Goal: Task Accomplishment & Management: Understand process/instructions

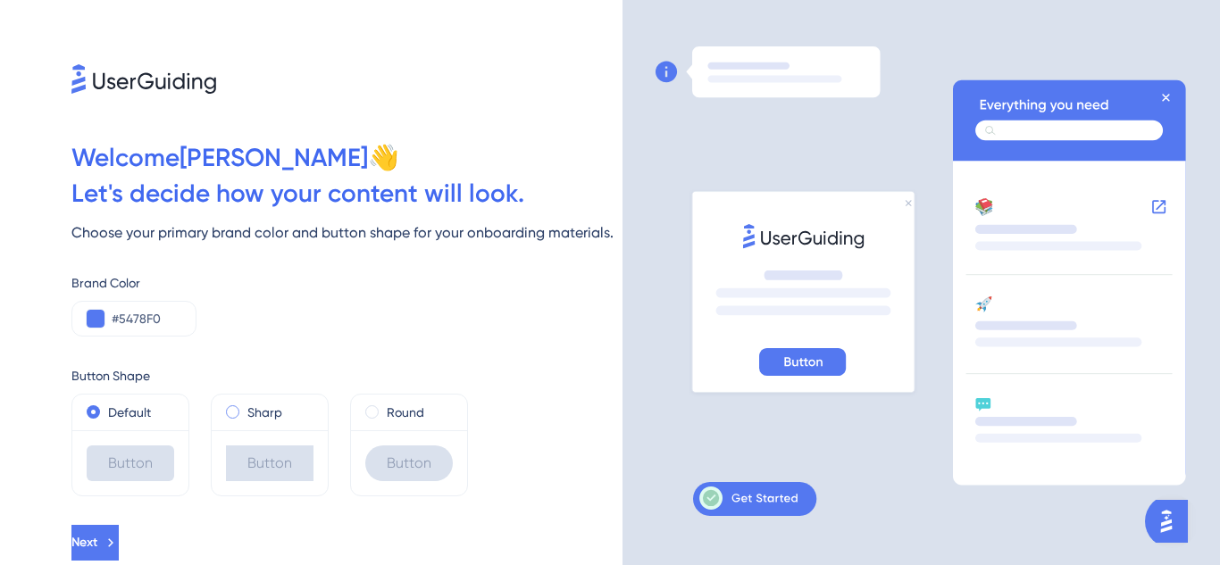
click at [261, 408] on label "Sharp" at bounding box center [264, 412] width 35 height 21
click at [133, 411] on label "Default" at bounding box center [129, 412] width 43 height 21
click at [263, 410] on label "Sharp" at bounding box center [264, 412] width 35 height 21
click at [127, 411] on label "Default" at bounding box center [129, 412] width 43 height 21
click at [124, 464] on div "Button" at bounding box center [131, 464] width 88 height 36
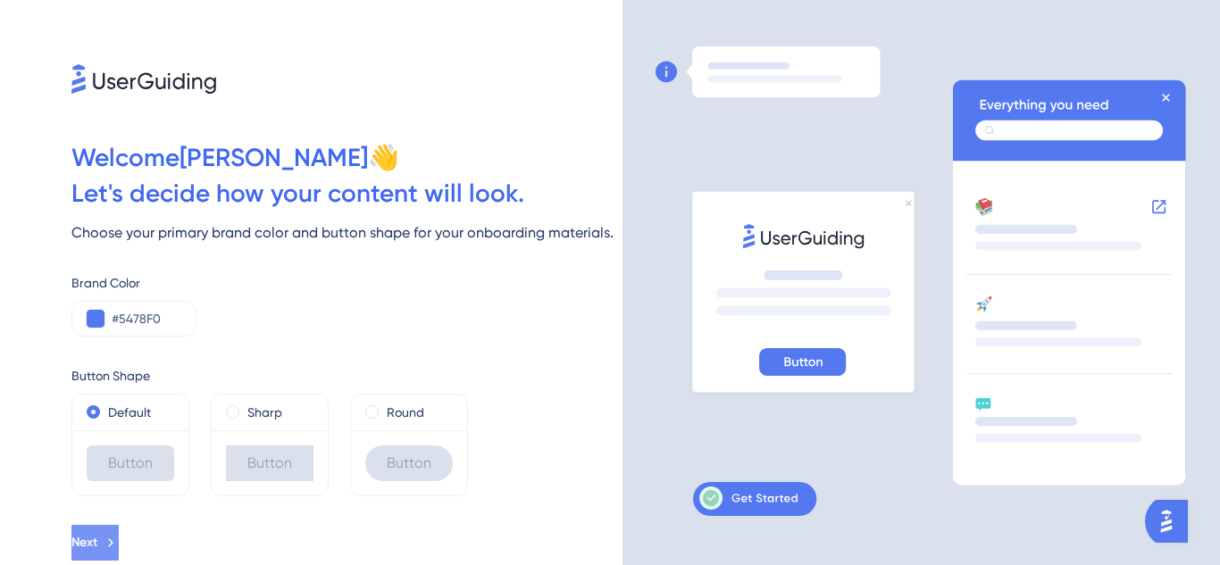
click at [119, 531] on button "Next" at bounding box center [94, 543] width 47 height 36
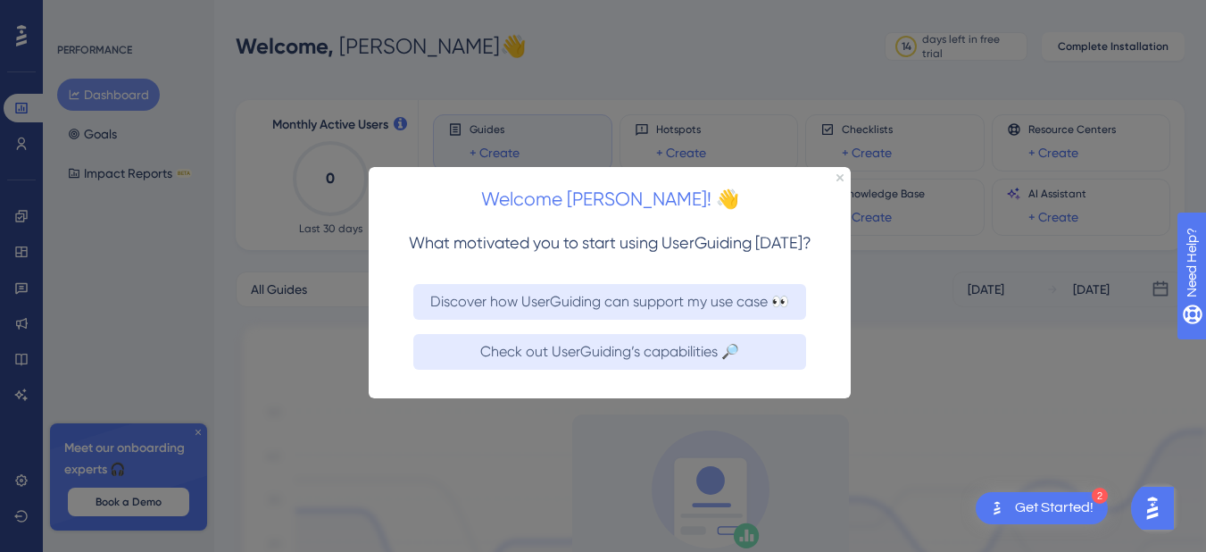
click at [205, 356] on div at bounding box center [603, 276] width 1206 height 552
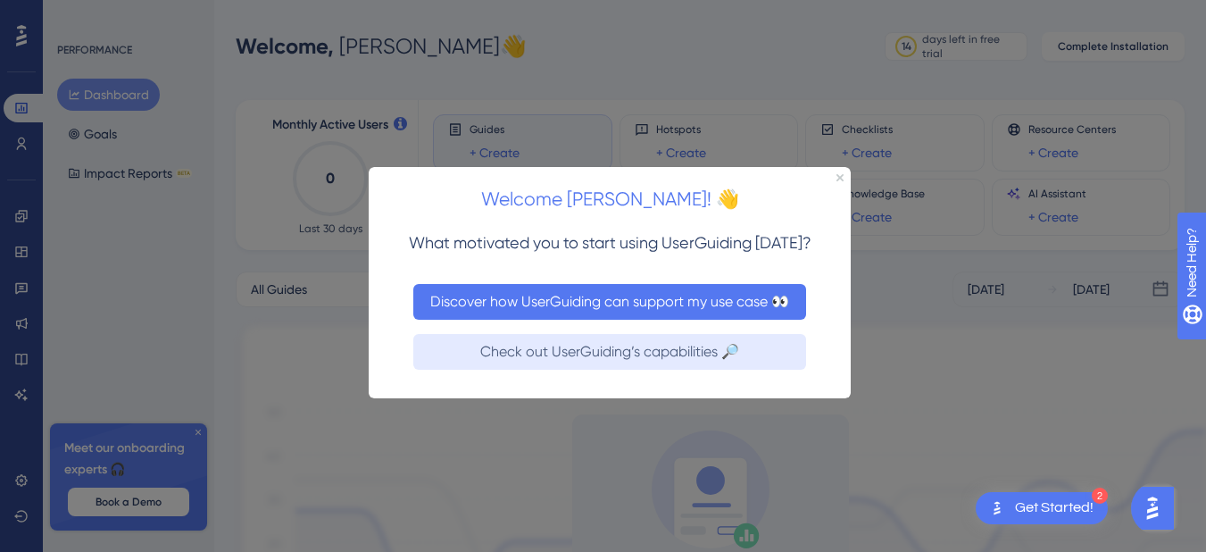
click at [563, 311] on button "Discover how UserGuiding can support my use case 👀" at bounding box center [609, 301] width 393 height 36
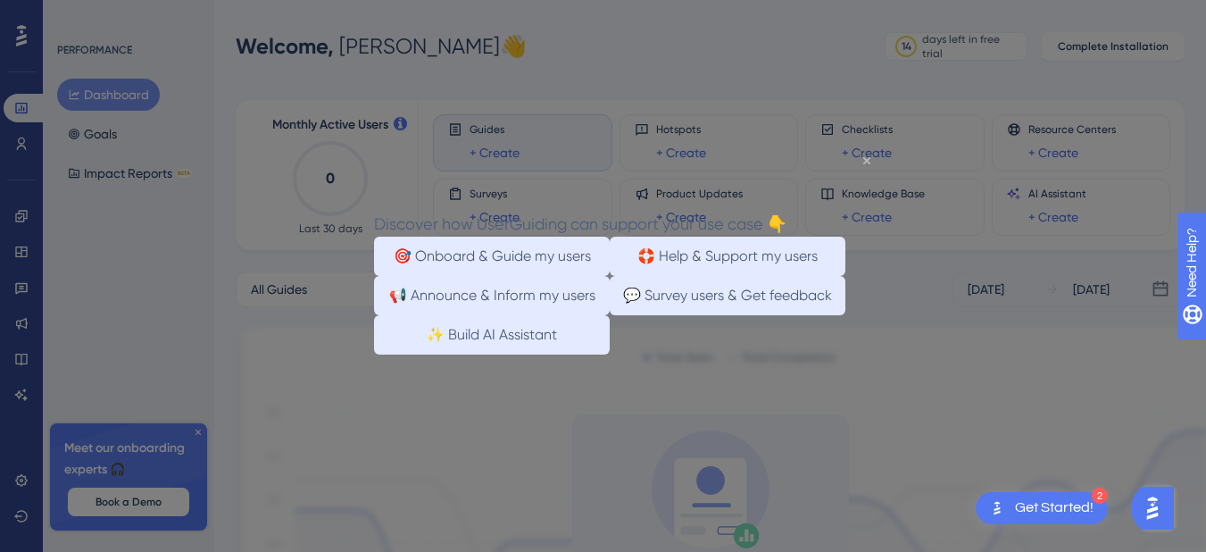
click at [868, 158] on icon "Close Preview" at bounding box center [867, 159] width 7 height 7
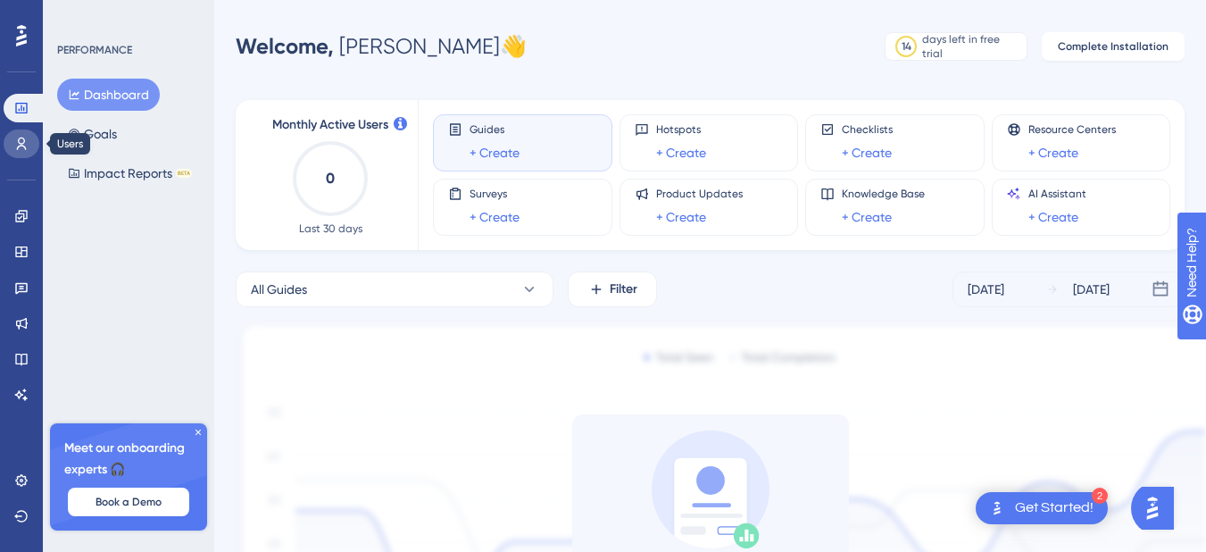
click at [20, 145] on icon at bounding box center [21, 144] width 14 height 14
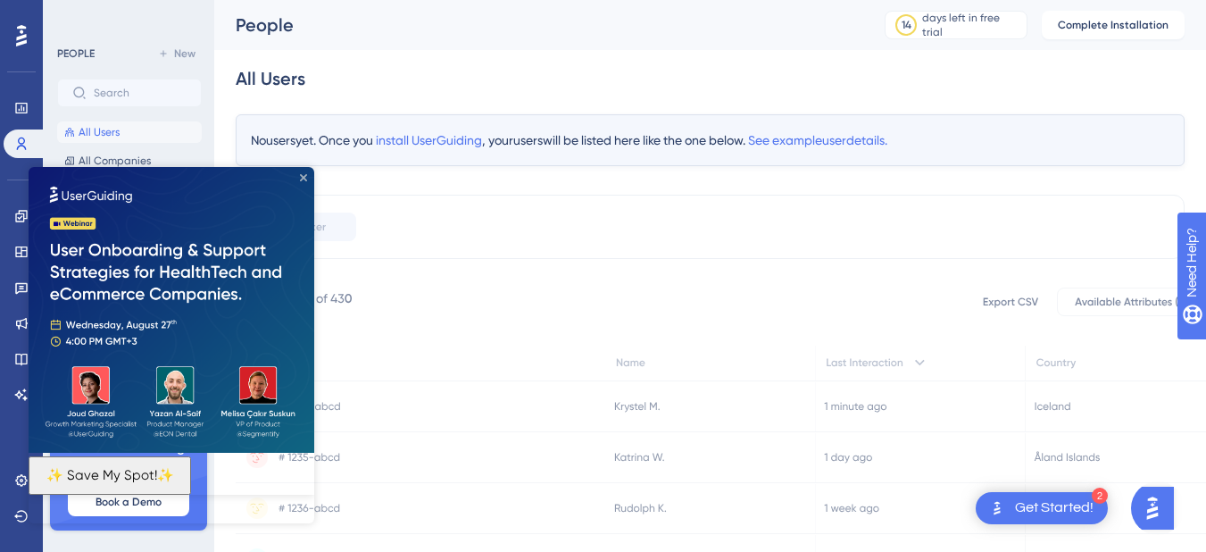
click at [304, 175] on icon "Close Preview" at bounding box center [303, 177] width 7 height 7
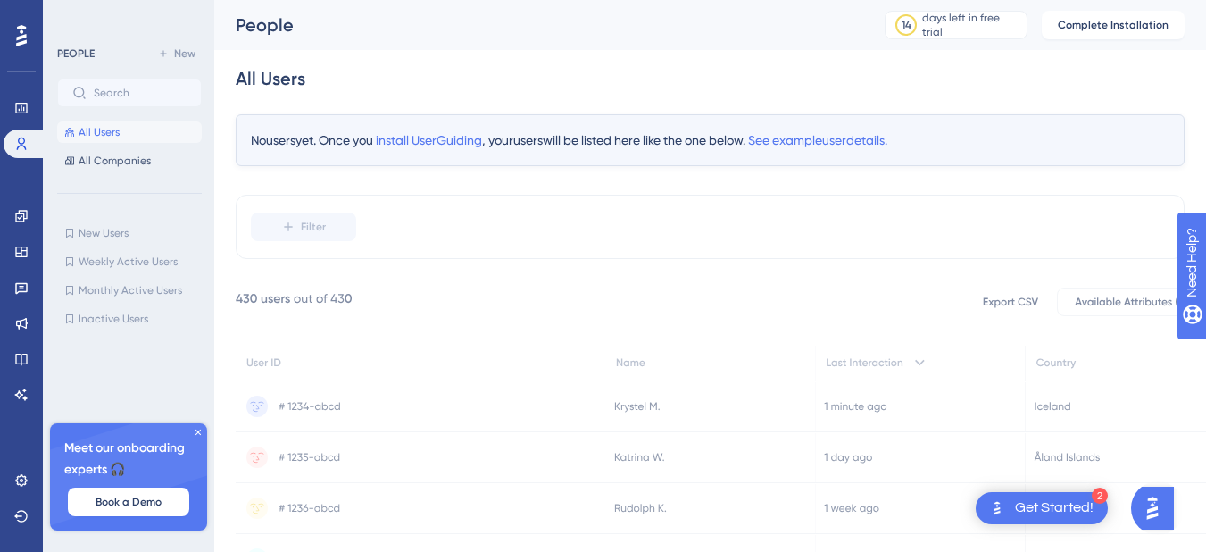
click at [1041, 498] on div "Get Started!" at bounding box center [1054, 508] width 79 height 20
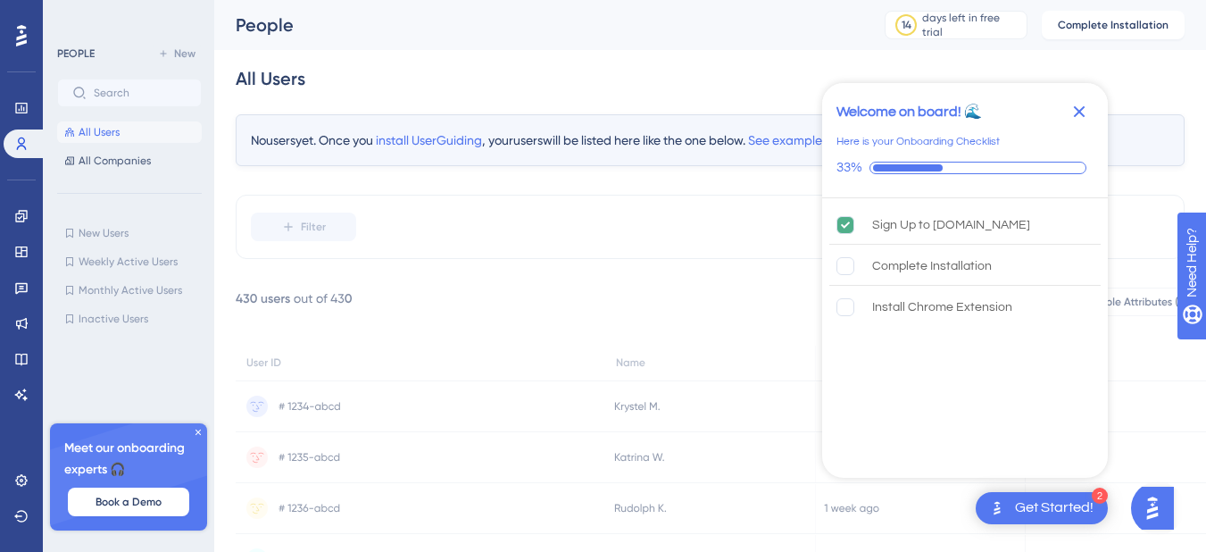
click at [1078, 109] on icon "Close Checklist" at bounding box center [1080, 112] width 12 height 12
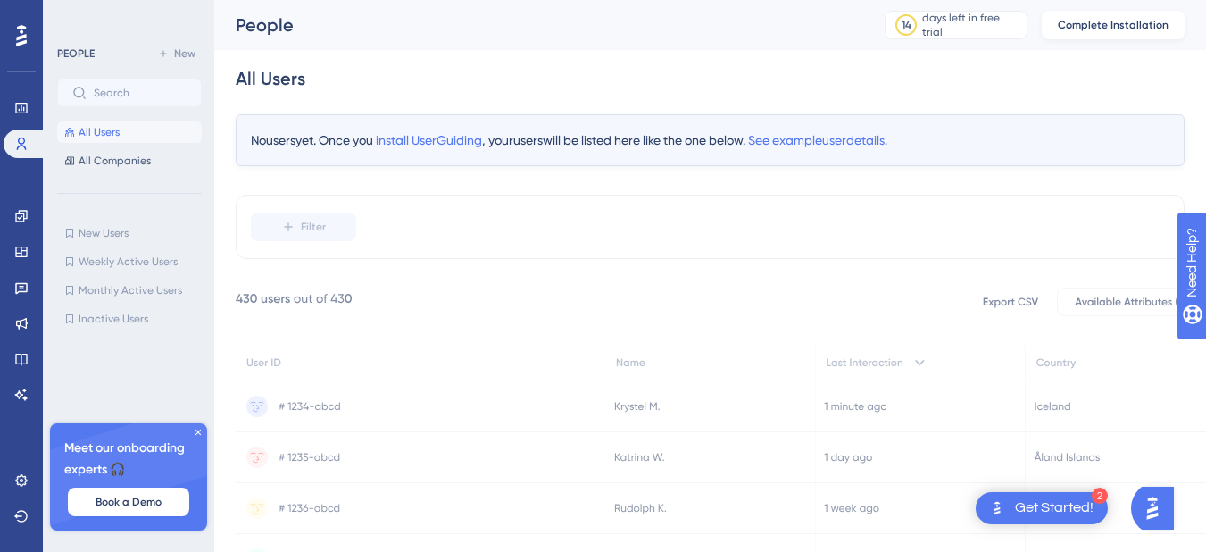
click at [1138, 23] on span "Complete Installation" at bounding box center [1113, 25] width 111 height 14
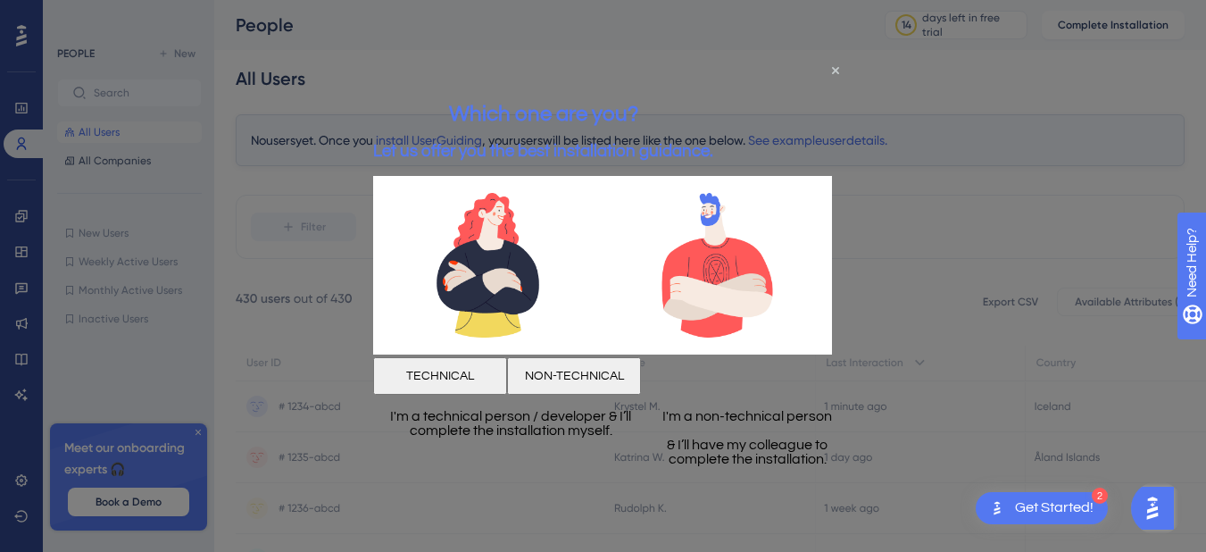
scroll to position [179, 0]
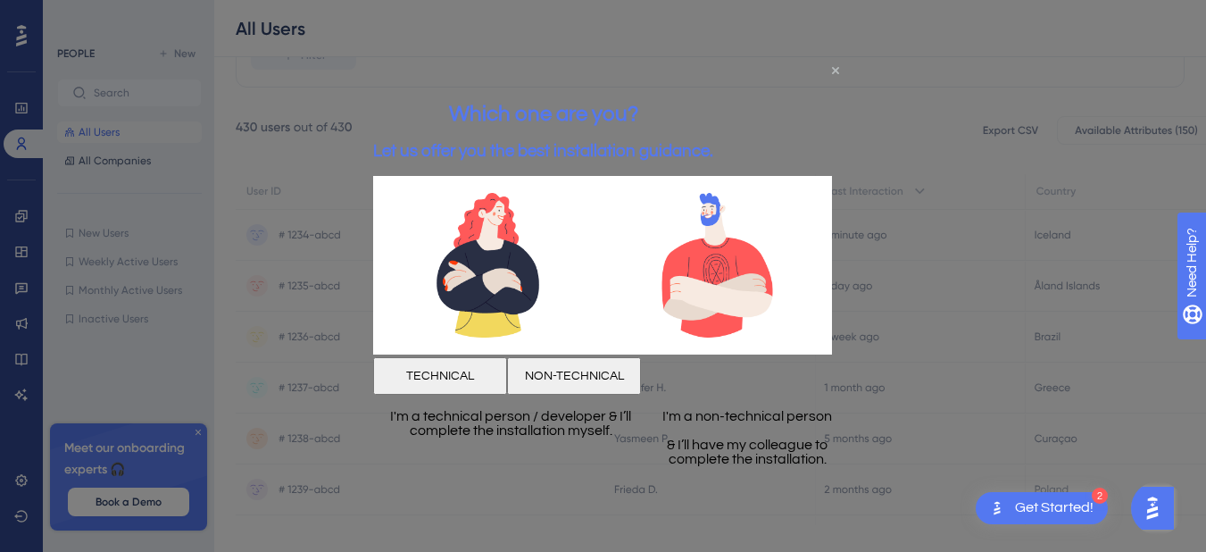
click at [837, 69] on icon "Close Preview" at bounding box center [835, 70] width 7 height 7
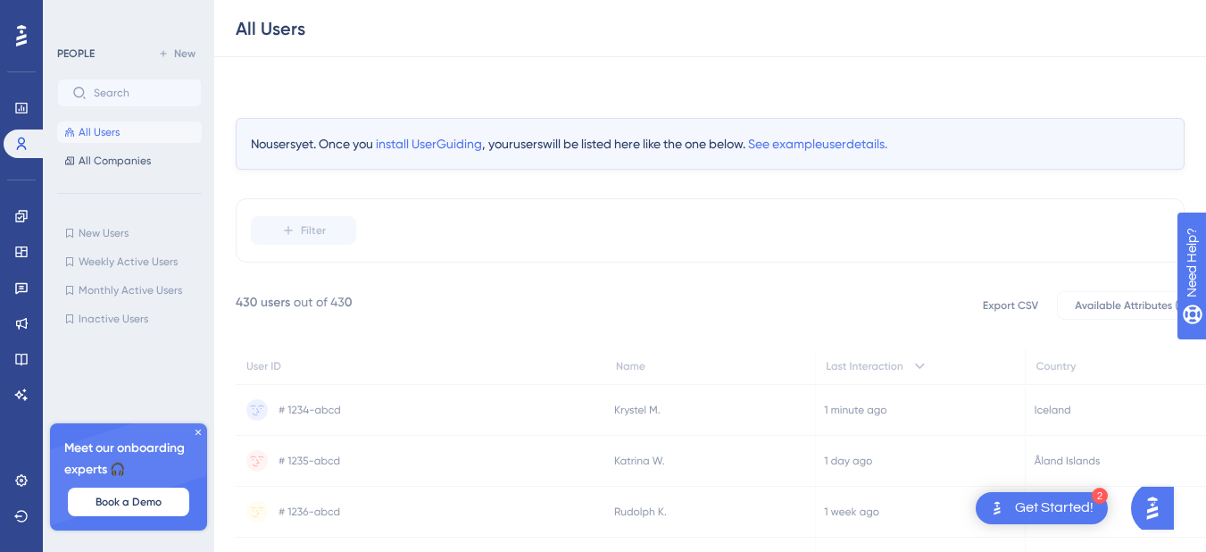
scroll to position [0, 0]
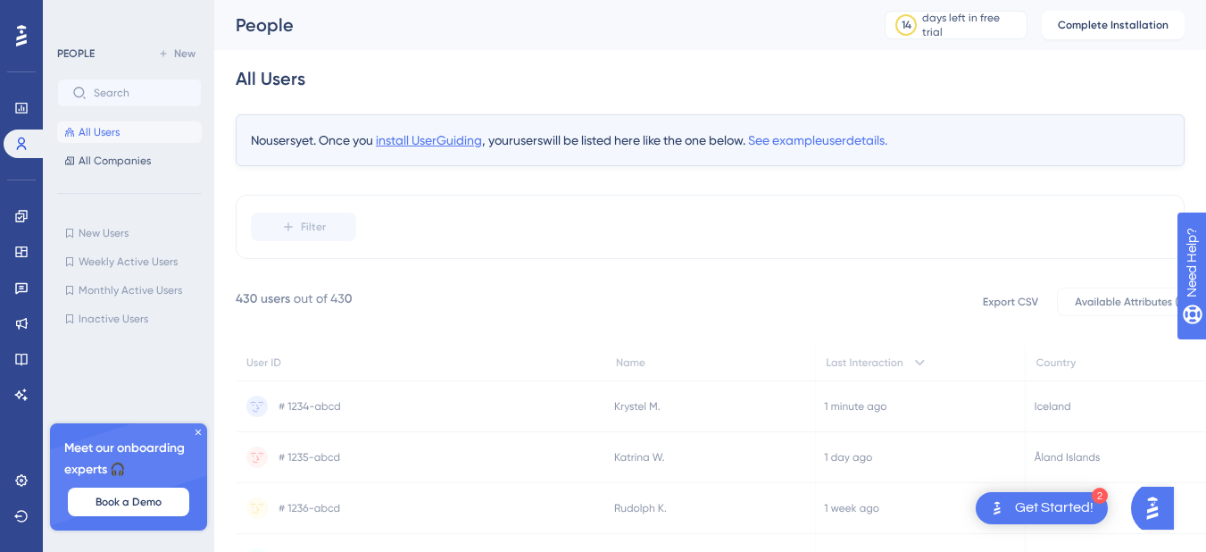
click at [474, 146] on span "install UserGuiding" at bounding box center [429, 140] width 106 height 14
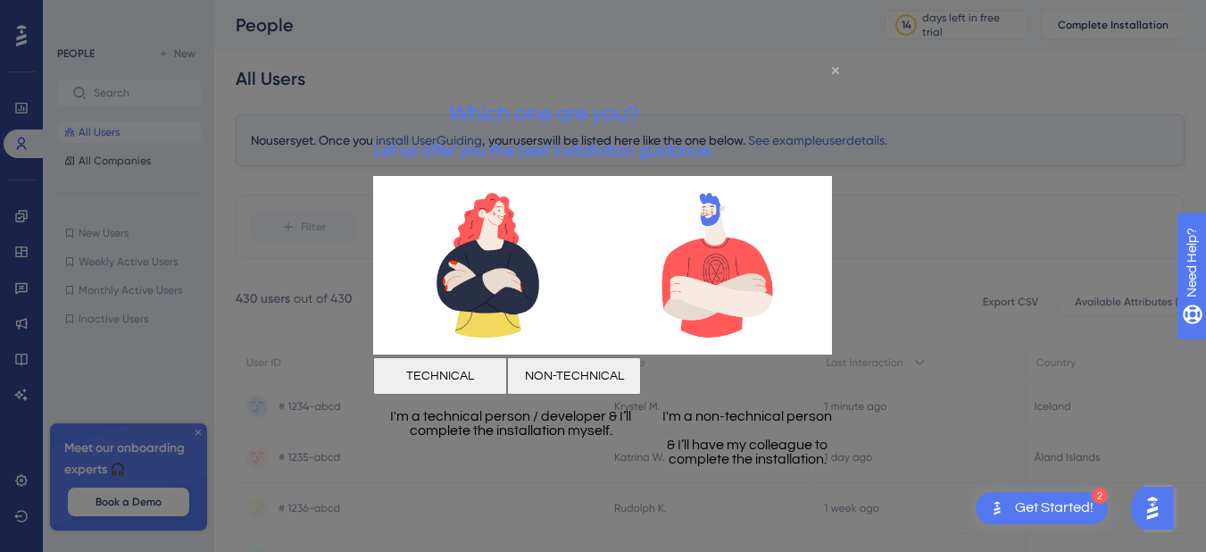
drag, startPoint x: 836, startPoint y: 71, endPoint x: 1213, endPoint y: 139, distance: 383.1
click at [836, 71] on icon "Close Preview" at bounding box center [835, 70] width 7 height 7
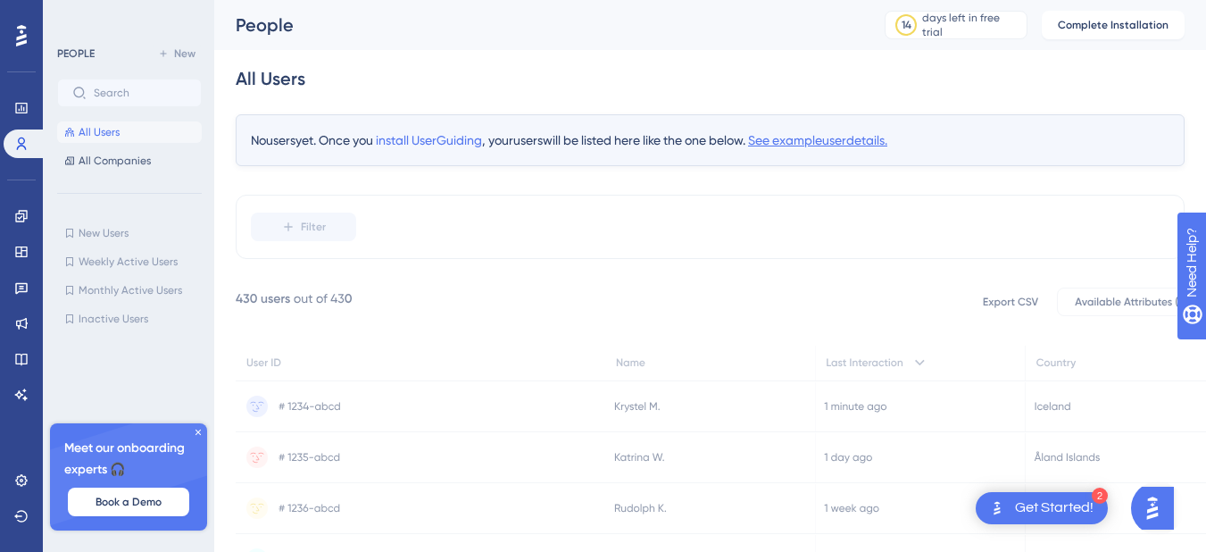
click at [858, 143] on span "See example user details." at bounding box center [817, 140] width 139 height 14
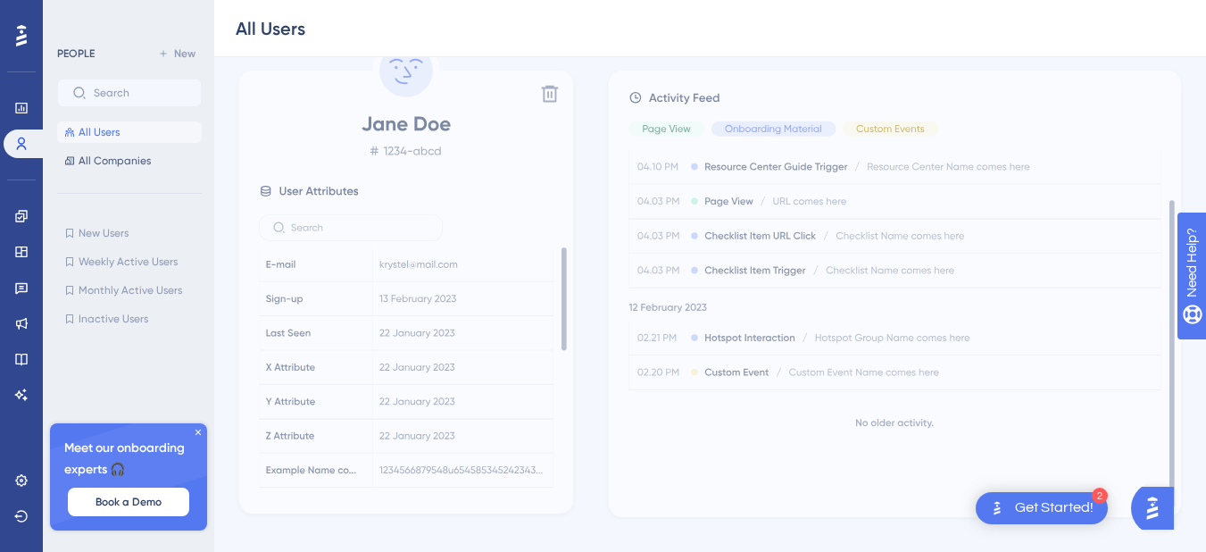
scroll to position [166, 0]
